Goal: Task Accomplishment & Management: Manage account settings

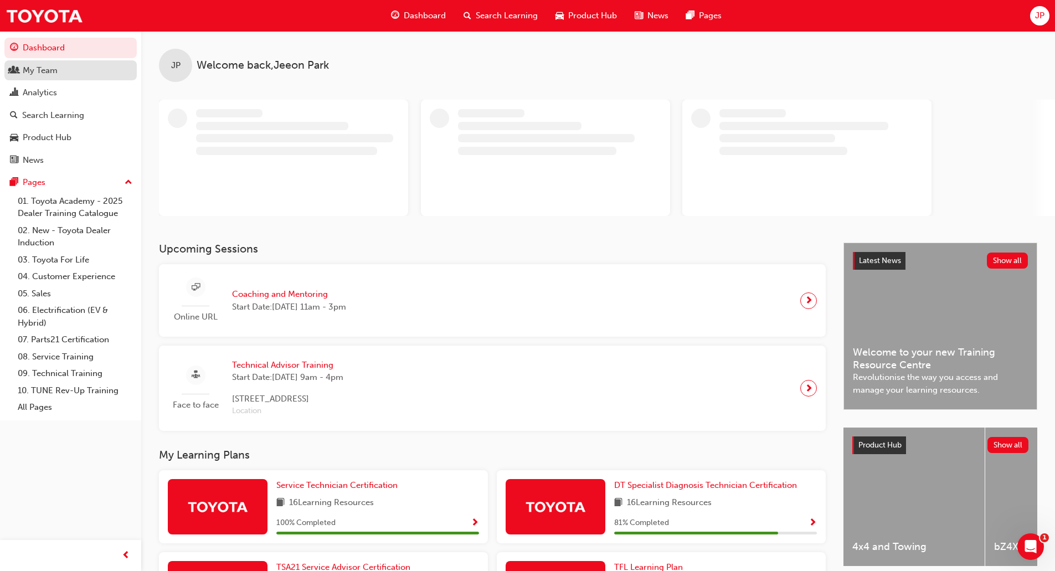
click at [65, 70] on div "My Team" at bounding box center [70, 71] width 121 height 14
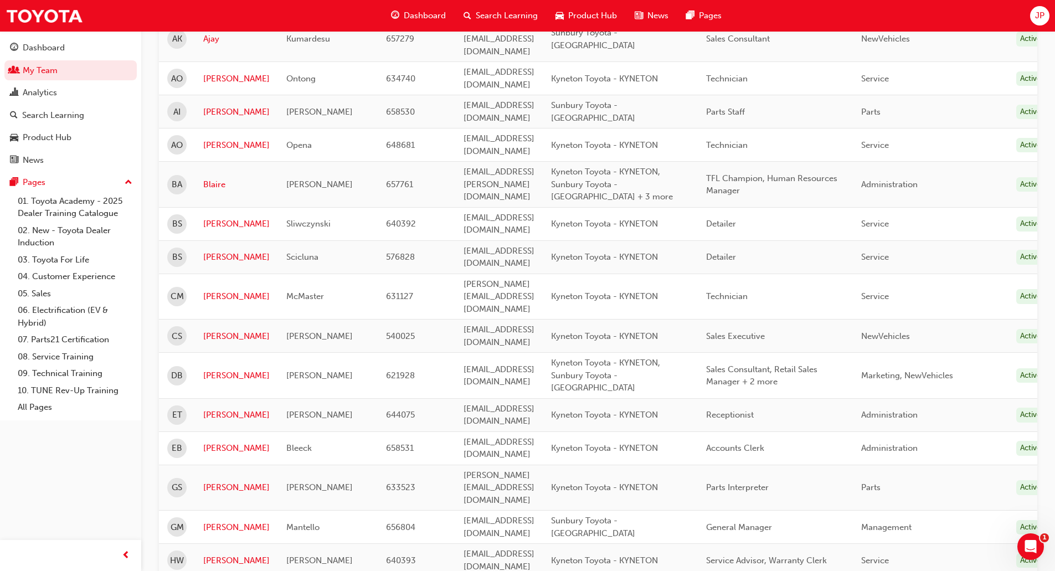
scroll to position [221, 0]
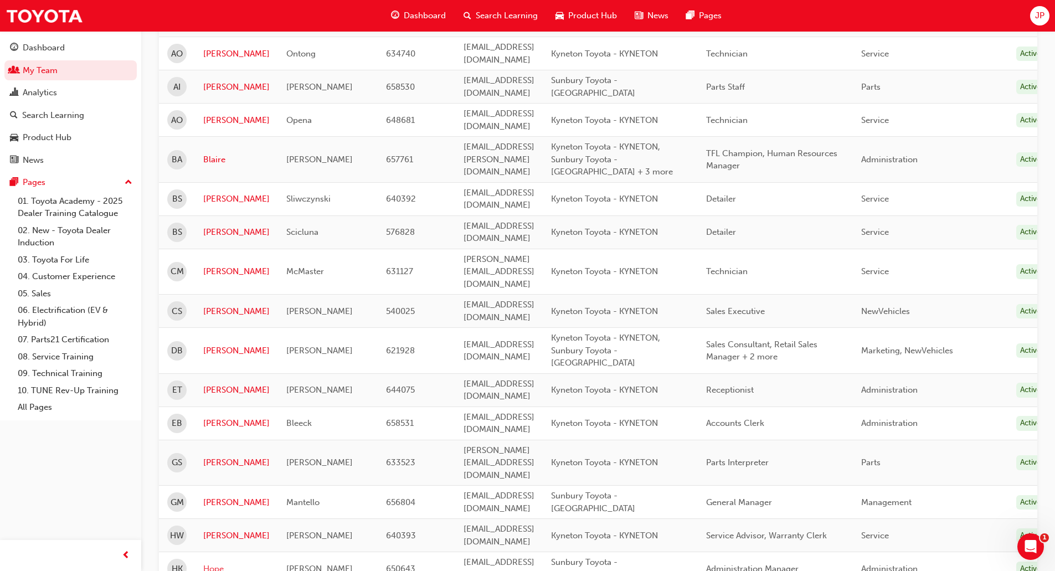
click at [216, 563] on link "Hope" at bounding box center [236, 569] width 66 height 13
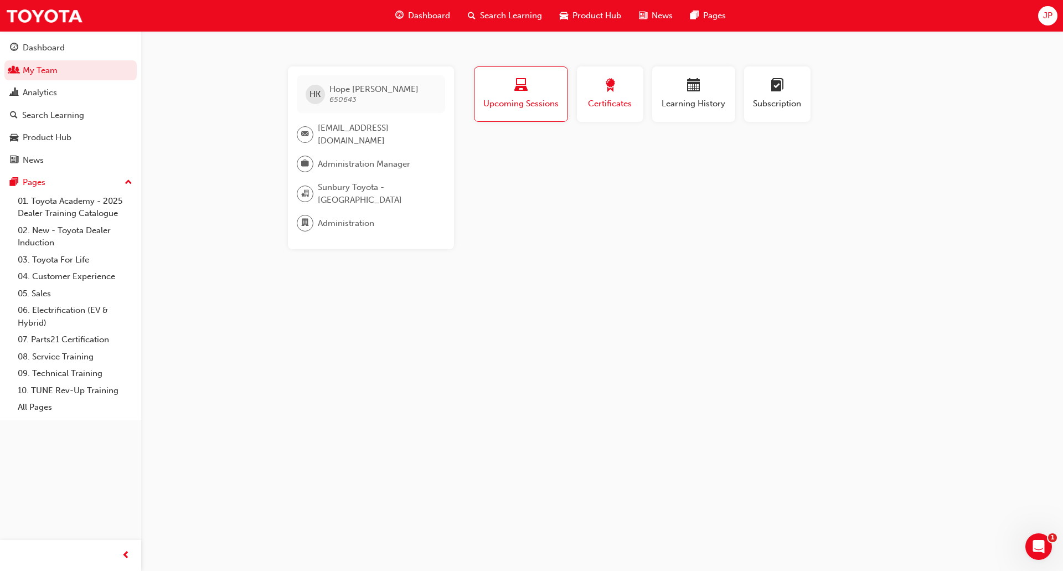
click at [610, 102] on span "Certificates" at bounding box center [610, 103] width 50 height 13
click at [673, 111] on button "Learning History" at bounding box center [693, 93] width 83 height 55
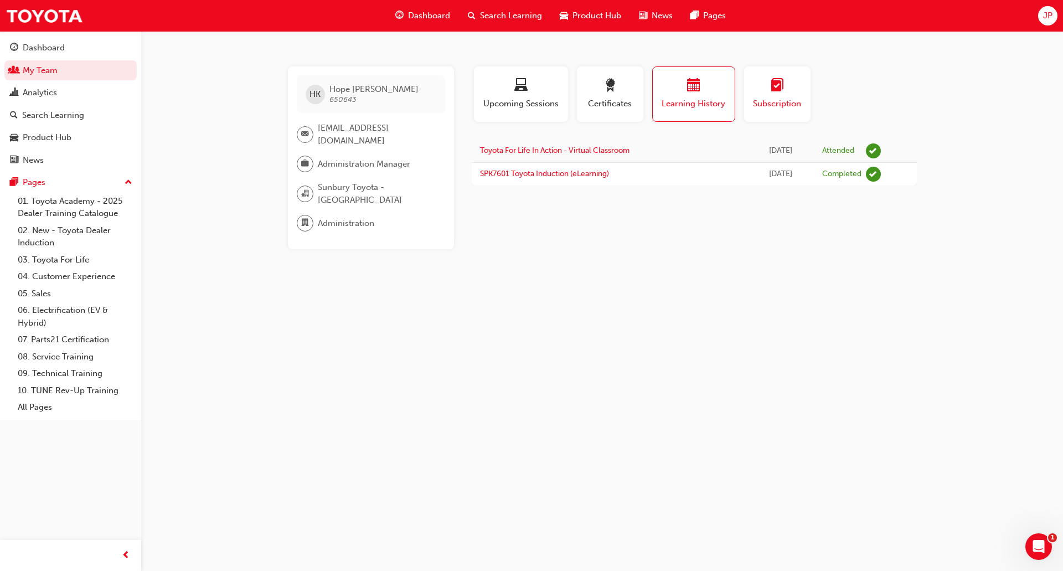
click at [761, 102] on span "Subscription" at bounding box center [777, 103] width 50 height 13
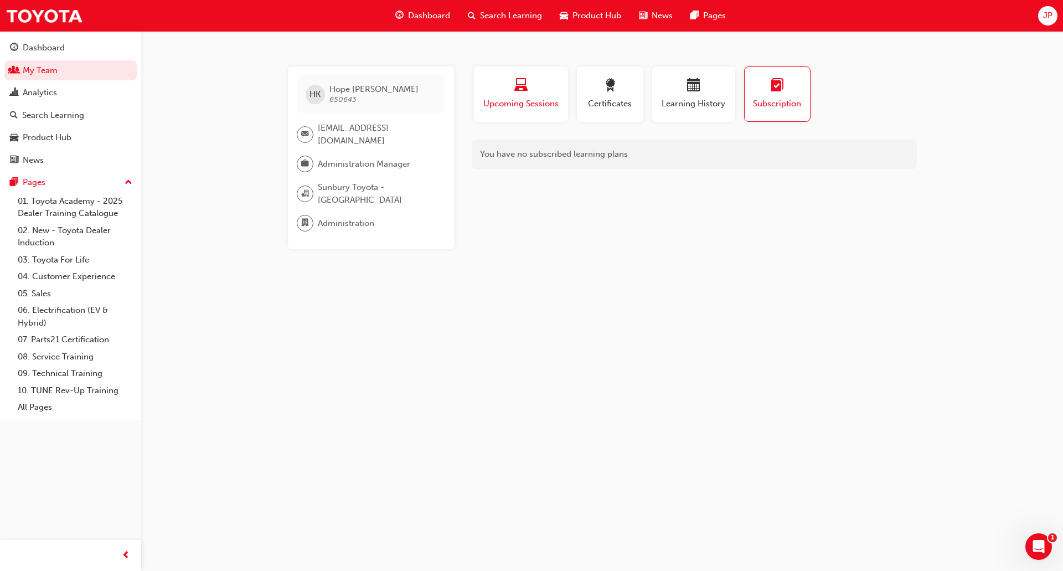
click at [530, 91] on div "button" at bounding box center [521, 87] width 78 height 17
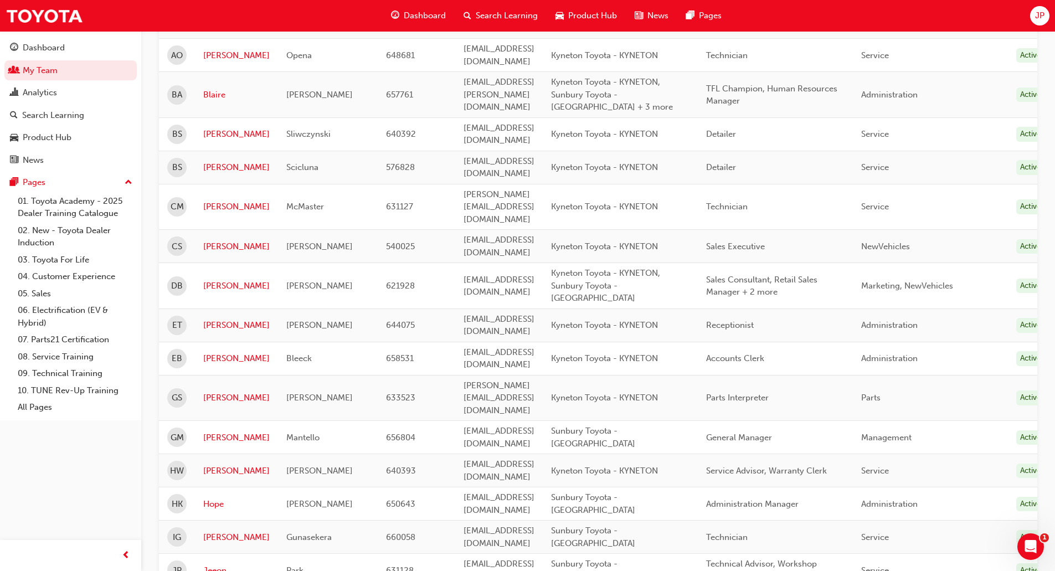
scroll to position [388, 0]
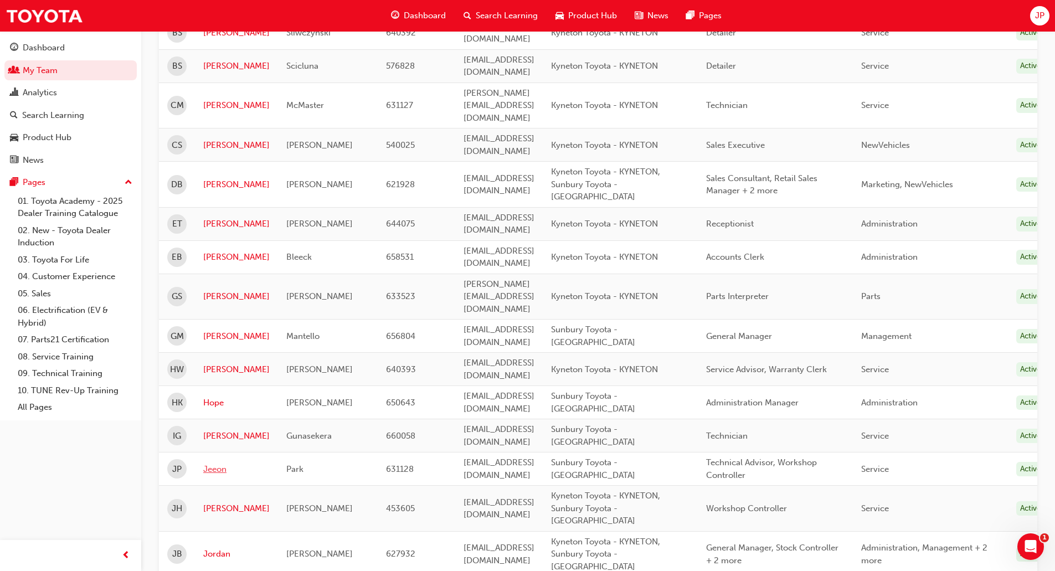
click at [215, 463] on link "Jeeon" at bounding box center [236, 469] width 66 height 13
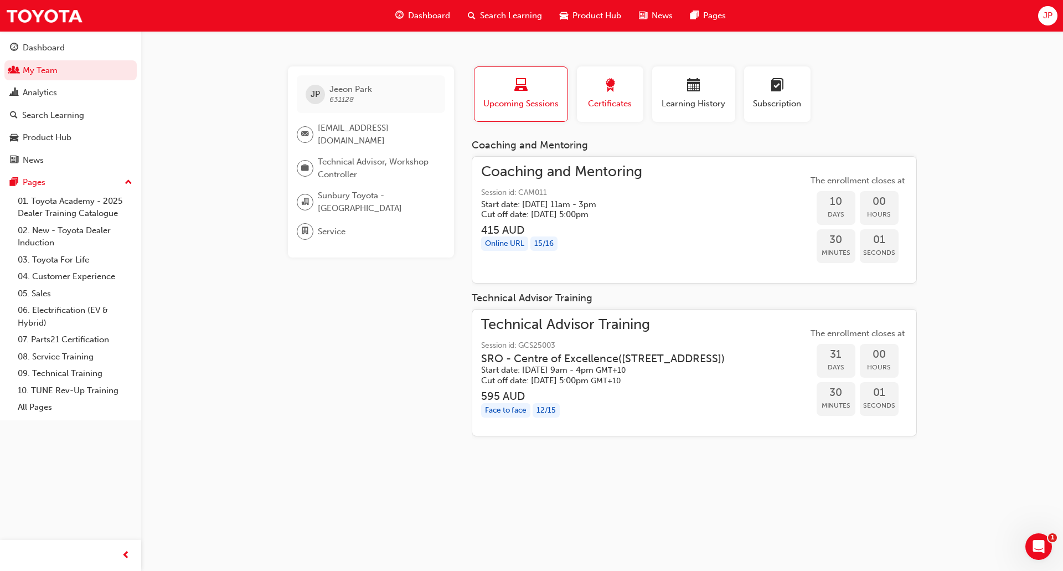
click at [615, 85] on span "award-icon" at bounding box center [610, 86] width 13 height 15
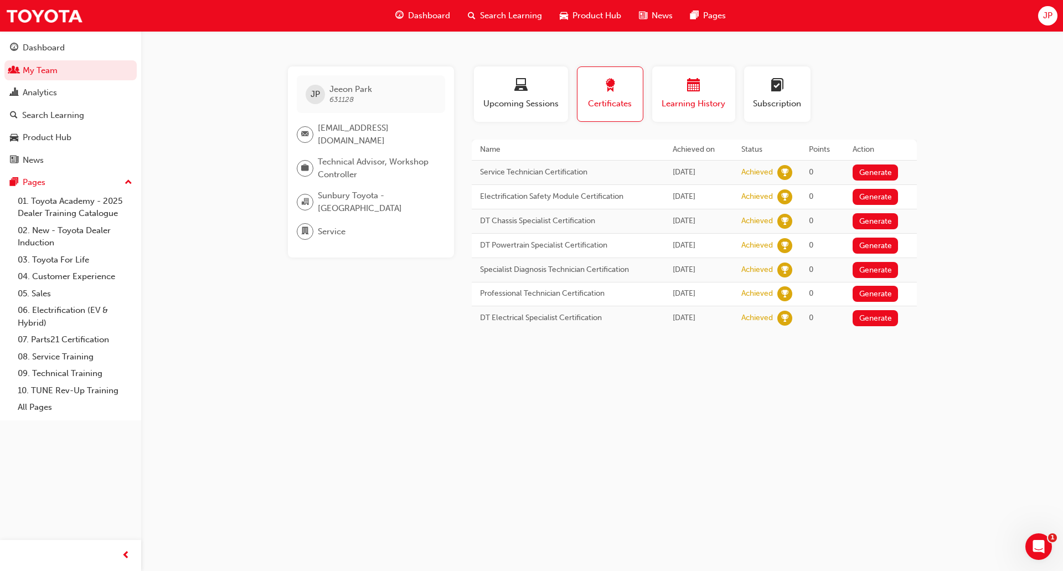
click at [708, 93] on div "button" at bounding box center [694, 87] width 66 height 17
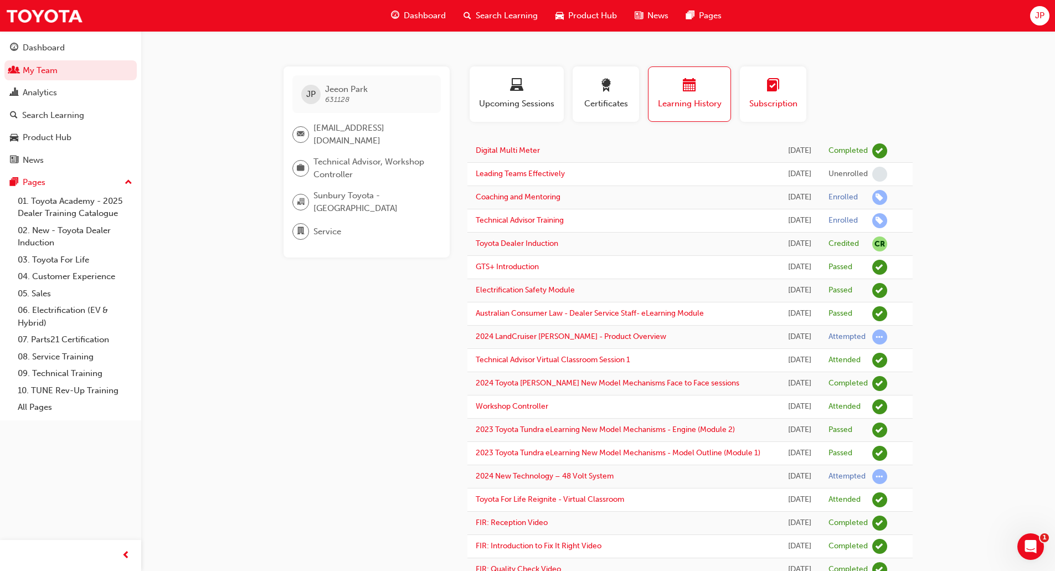
click at [775, 96] on div "Subscription" at bounding box center [773, 95] width 50 height 32
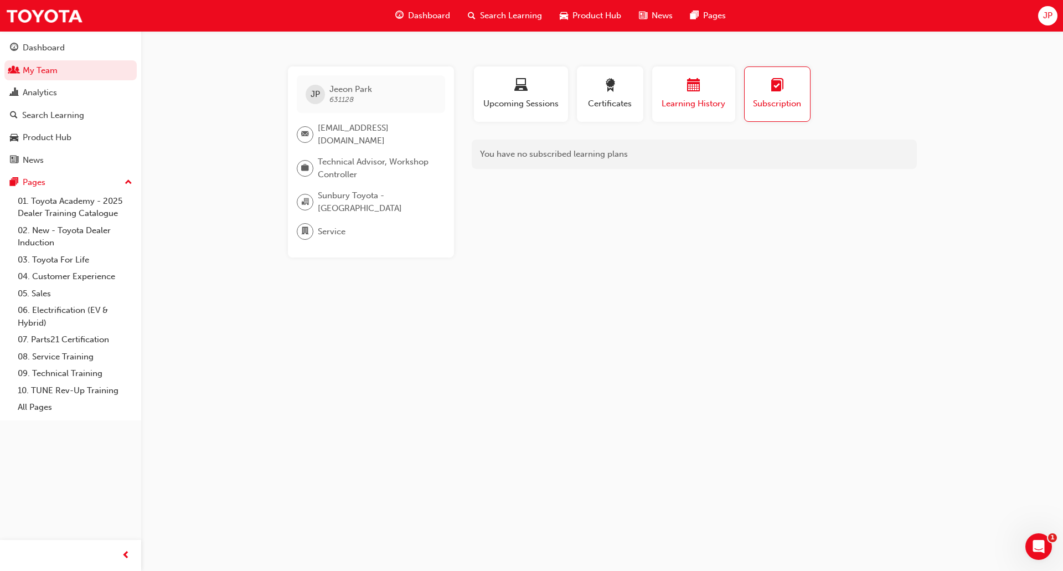
click at [700, 97] on span "Learning History" at bounding box center [694, 103] width 66 height 13
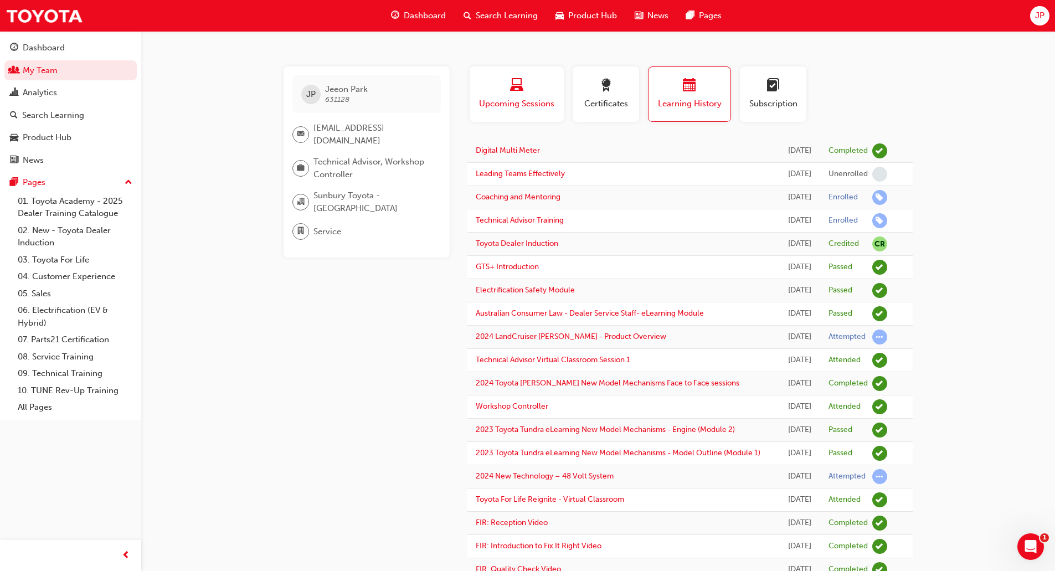
click at [511, 80] on span "laptop-icon" at bounding box center [516, 86] width 13 height 15
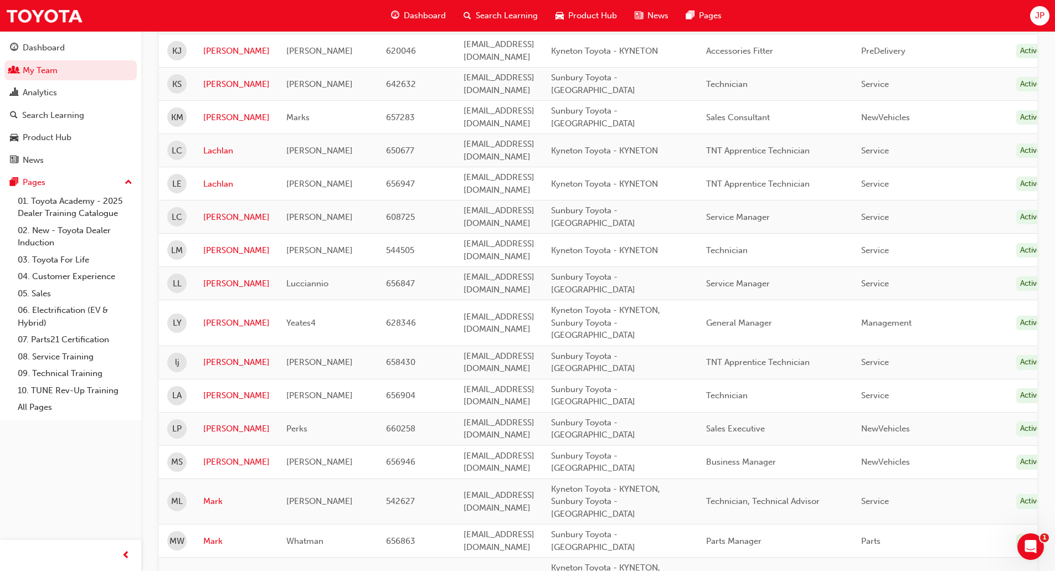
scroll to position [1259, 0]
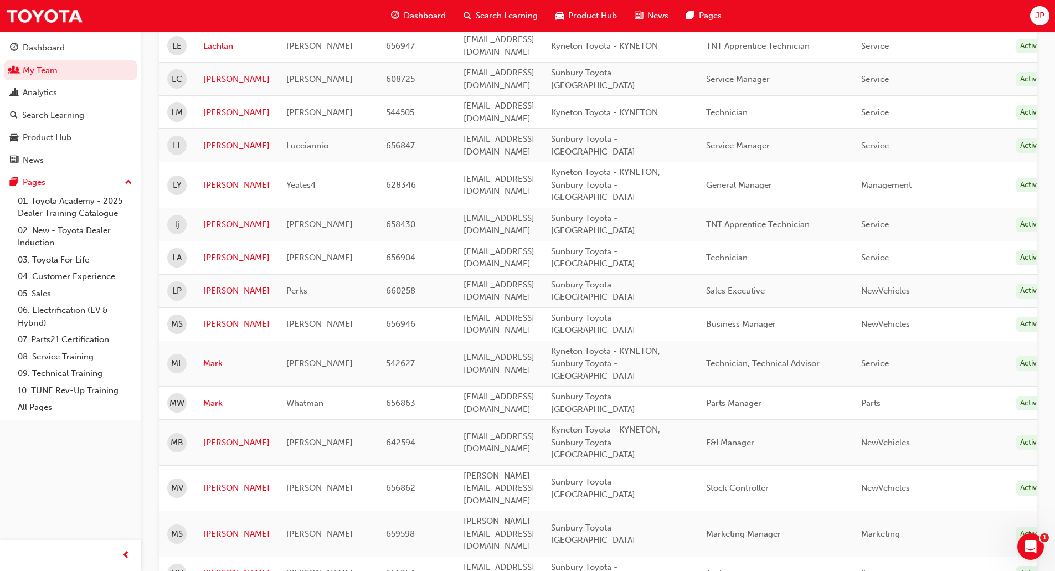
drag, startPoint x: 294, startPoint y: 298, endPoint x: 797, endPoint y: 324, distance: 504.0
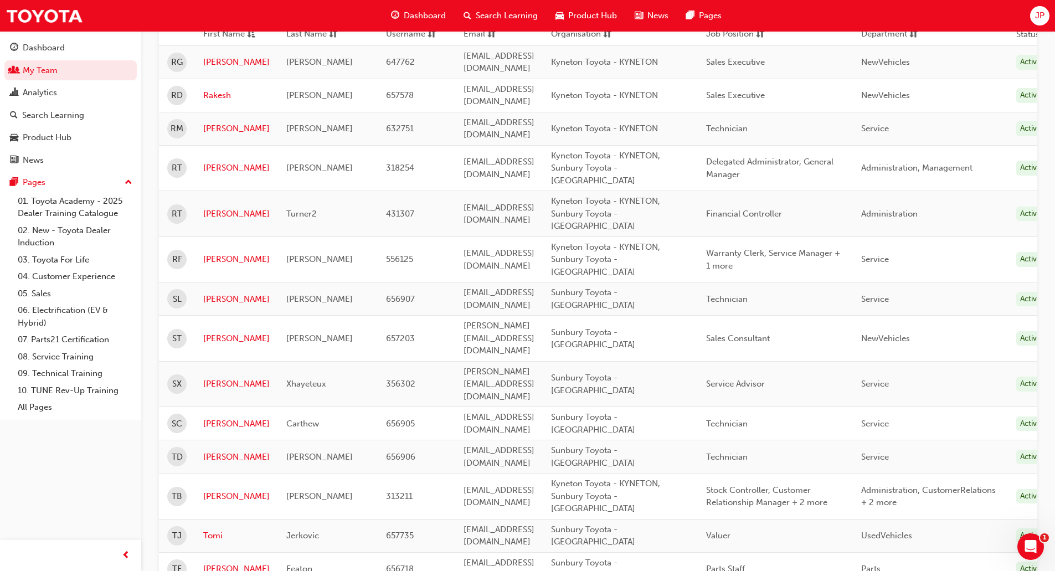
scroll to position [112, 0]
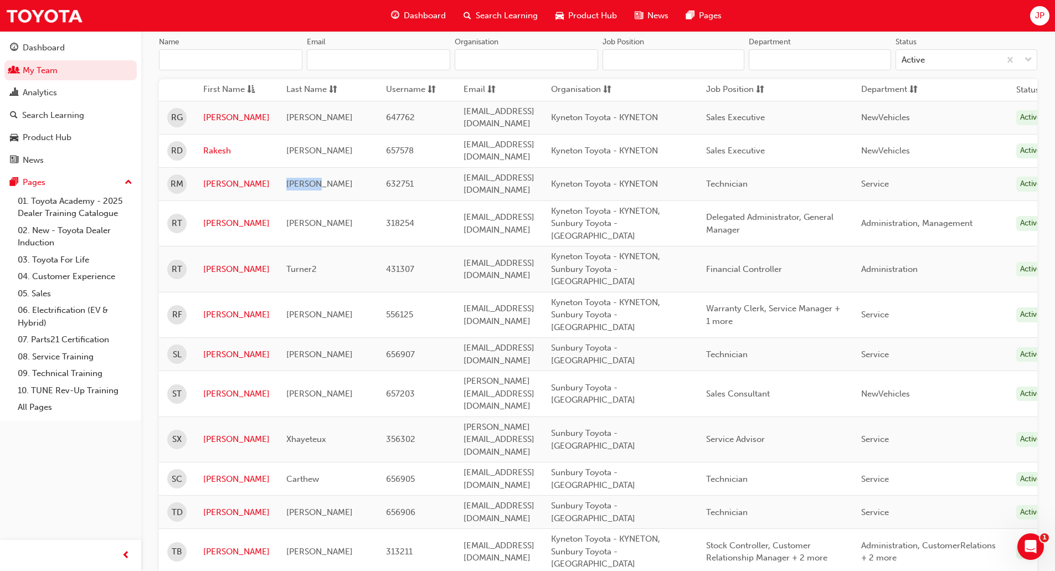
drag, startPoint x: 322, startPoint y: 167, endPoint x: 275, endPoint y: 176, distance: 48.3
click at [278, 176] on td "[PERSON_NAME]" at bounding box center [328, 183] width 100 height 33
